Goal: Check status: Check status

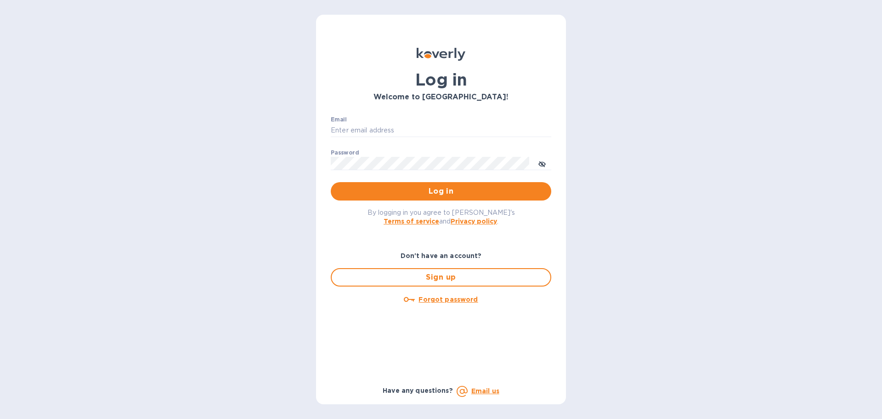
type input "shimon1122@gmail.com"
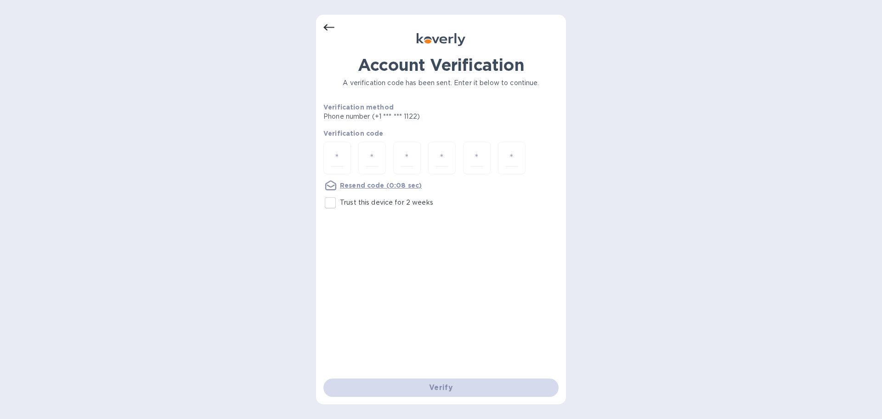
click at [380, 204] on p "Trust this device for 2 weeks" at bounding box center [386, 203] width 93 height 10
click at [340, 204] on input "Trust this device for 2 weeks" at bounding box center [330, 202] width 19 height 19
checkbox input "true"
click at [335, 160] on input "number" at bounding box center [337, 157] width 12 height 17
type input "2"
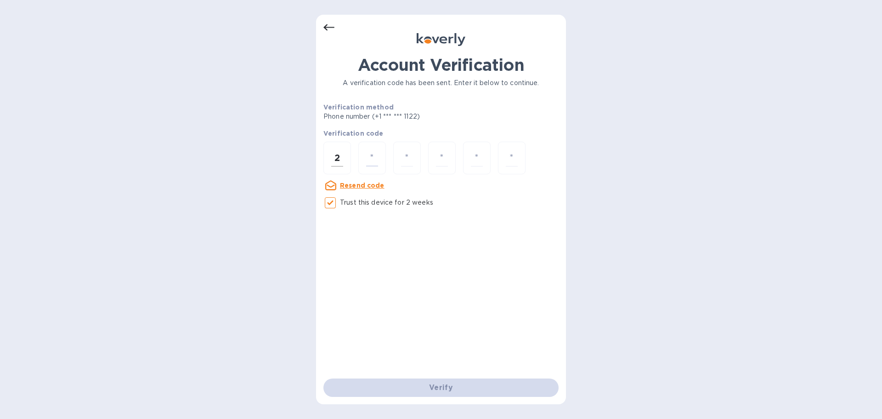
type input "5"
type input "1"
type input "2"
type input "5"
type input "7"
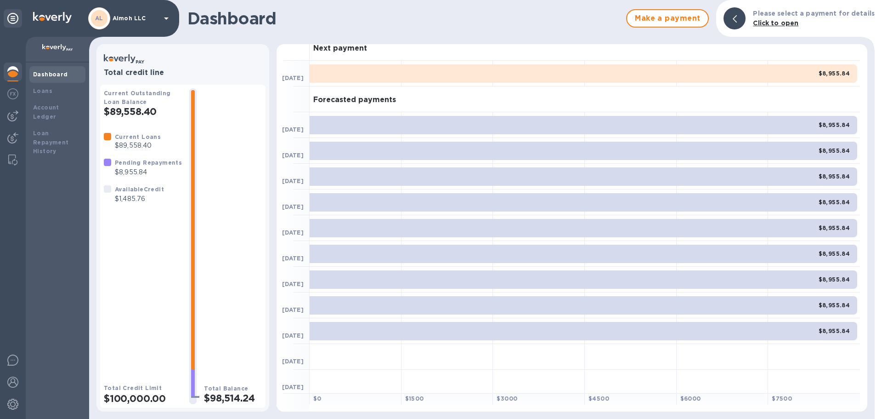
scroll to position [11, 0]
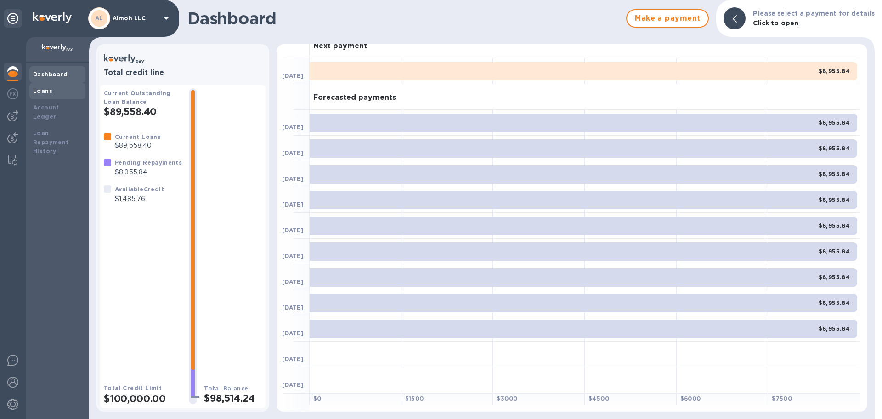
click at [59, 91] on div "Loans" at bounding box center [57, 90] width 49 height 9
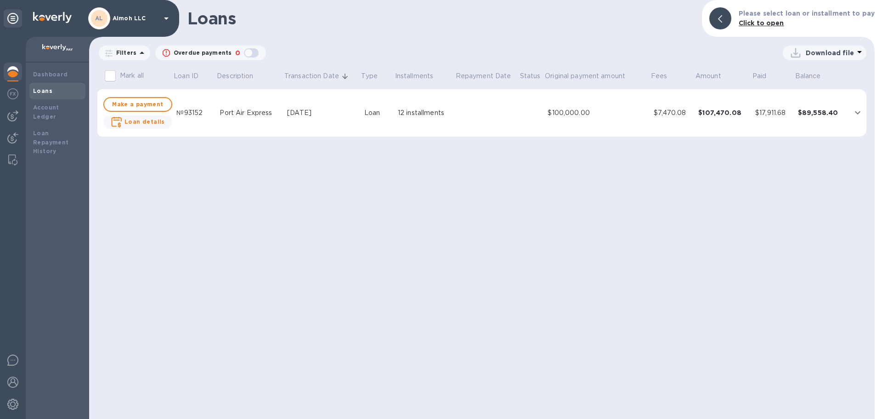
click at [672, 113] on div "$7,470.08" at bounding box center [672, 113] width 37 height 10
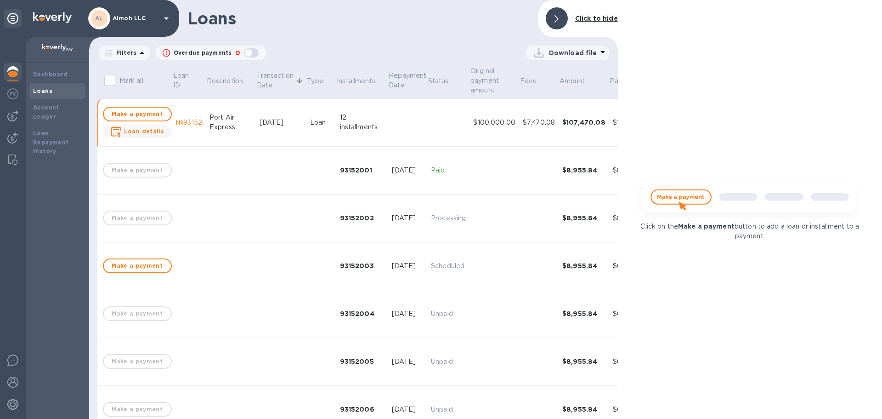
click at [751, 74] on div "Click on the Make a payment button to add a loan or installment to a payment." at bounding box center [750, 209] width 264 height 419
click at [141, 130] on b "Loan details" at bounding box center [144, 131] width 40 height 7
